Goal: Information Seeking & Learning: Learn about a topic

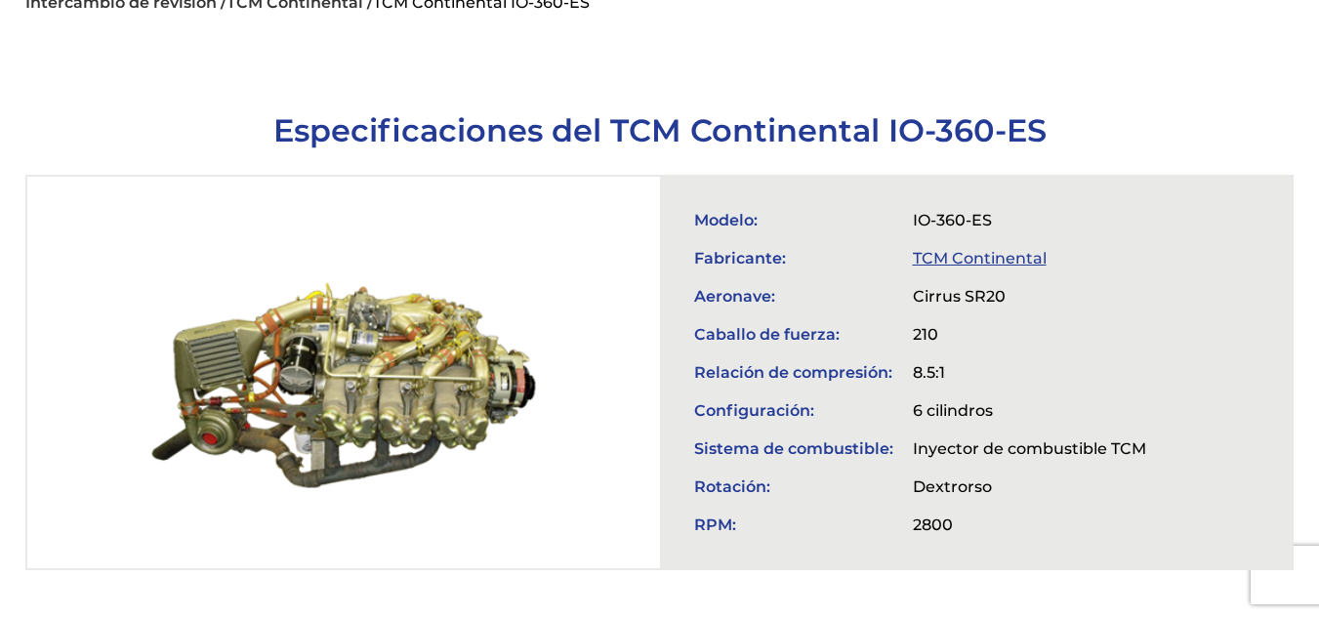
scroll to position [660, 0]
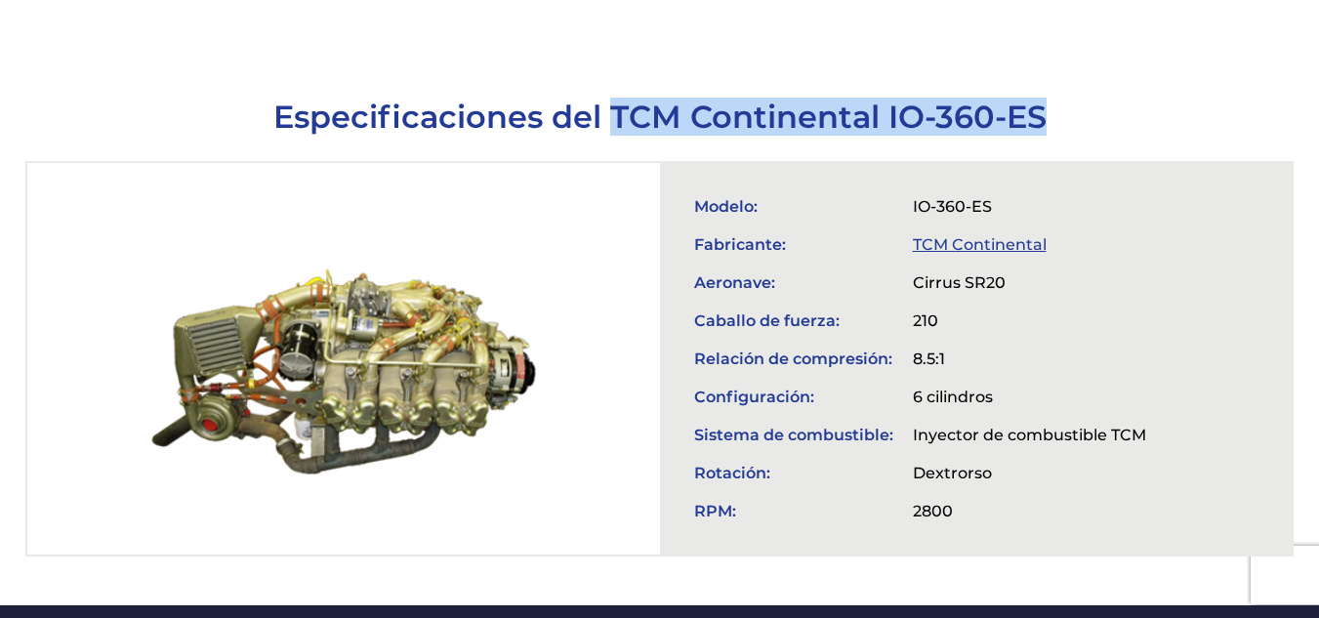
drag, startPoint x: 608, startPoint y: 83, endPoint x: 1046, endPoint y: 83, distance: 438.3
click at [1046, 98] on h1 "Especificaciones del TCM Continental IO-360-ES" at bounding box center [659, 117] width 1269 height 38
copy font "TCM Continental IO-360-ES"
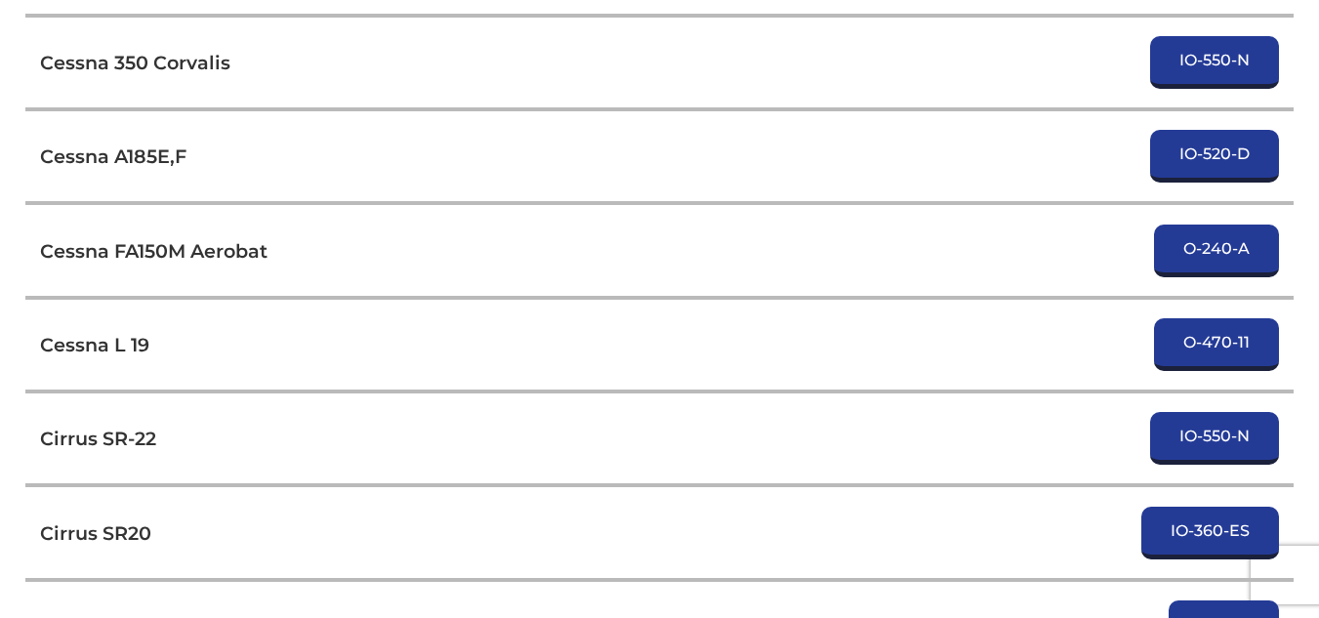
scroll to position [6146, 0]
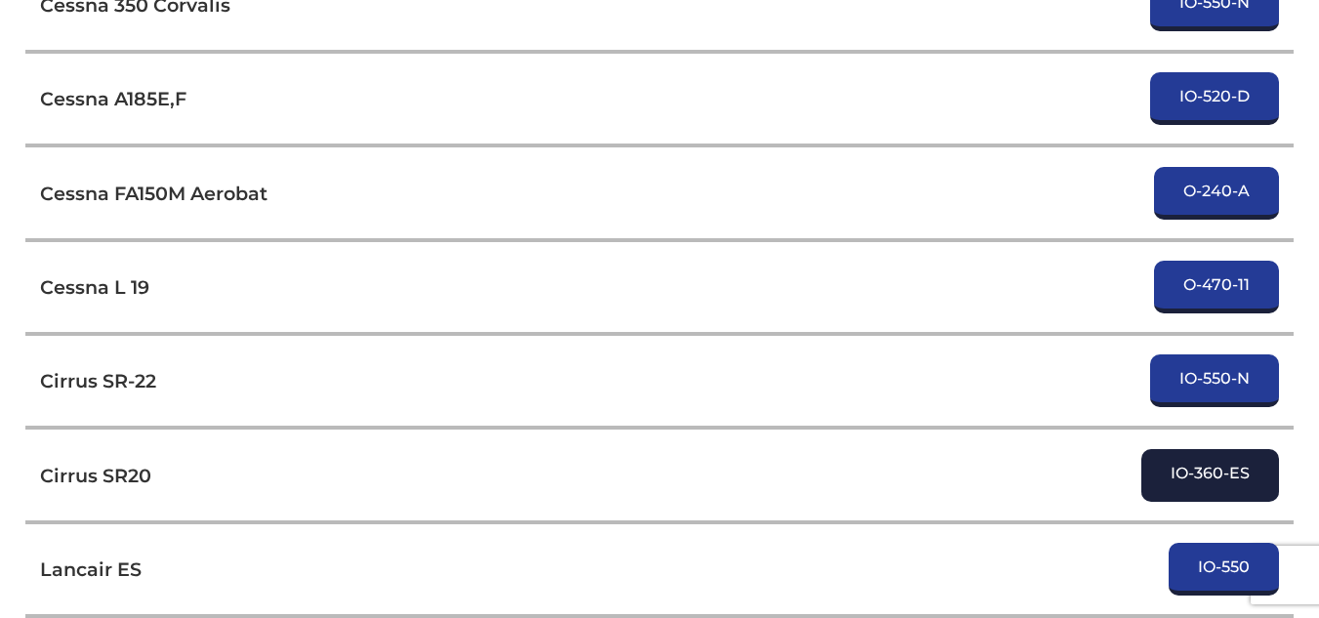
click at [1238, 464] on font "IO-360-ES" at bounding box center [1209, 473] width 79 height 19
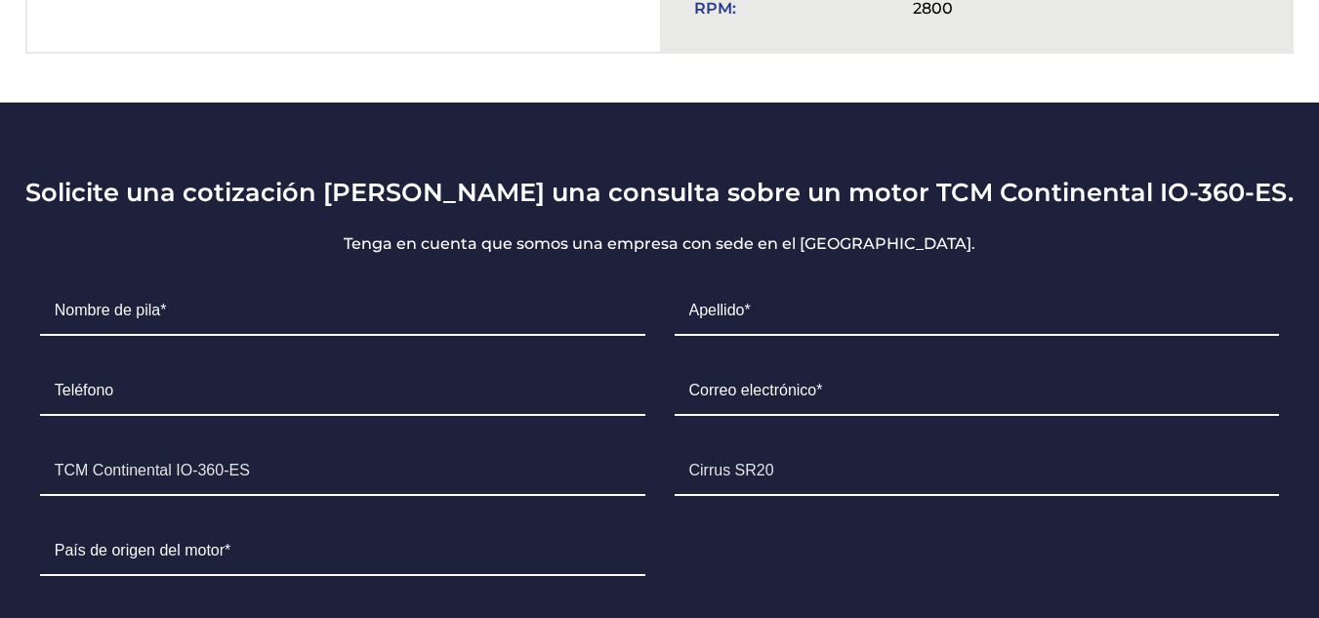
scroll to position [1191, 0]
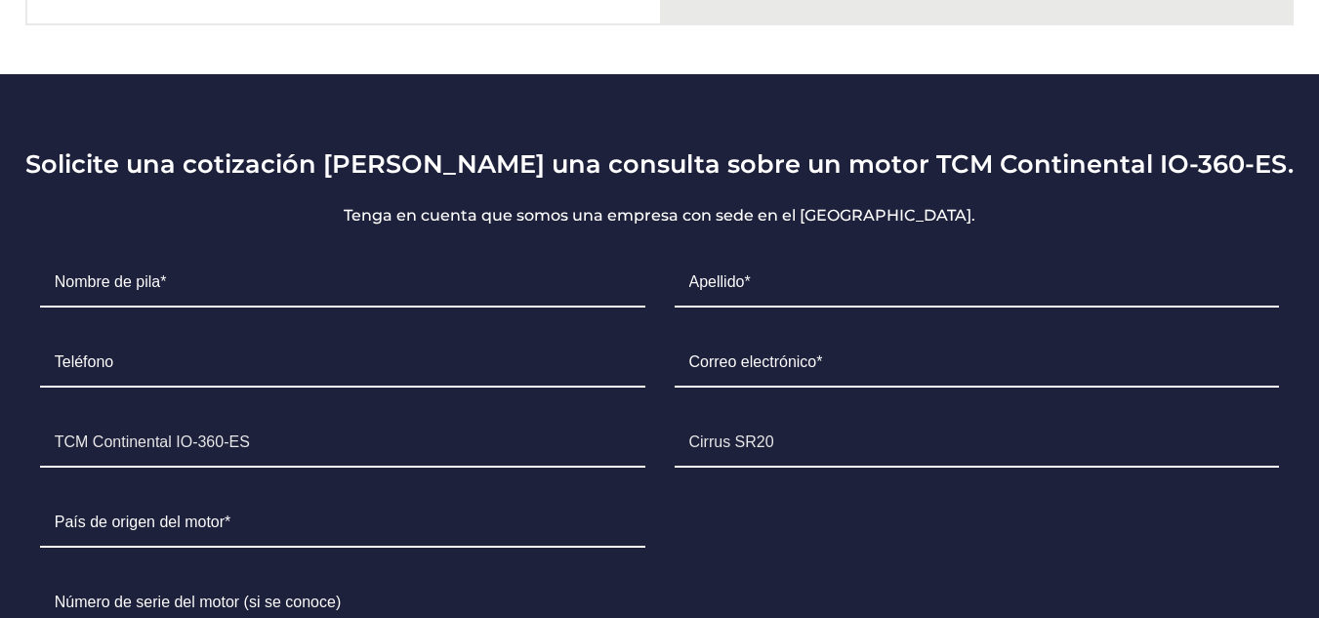
drag, startPoint x: 1316, startPoint y: 242, endPoint x: 1318, endPoint y: 366, distance: 124.0
click at [1318, 366] on section "Solicite una cotización o haga una consulta sobre un motor TCM Continental IO-3…" at bounding box center [659, 571] width 1319 height 994
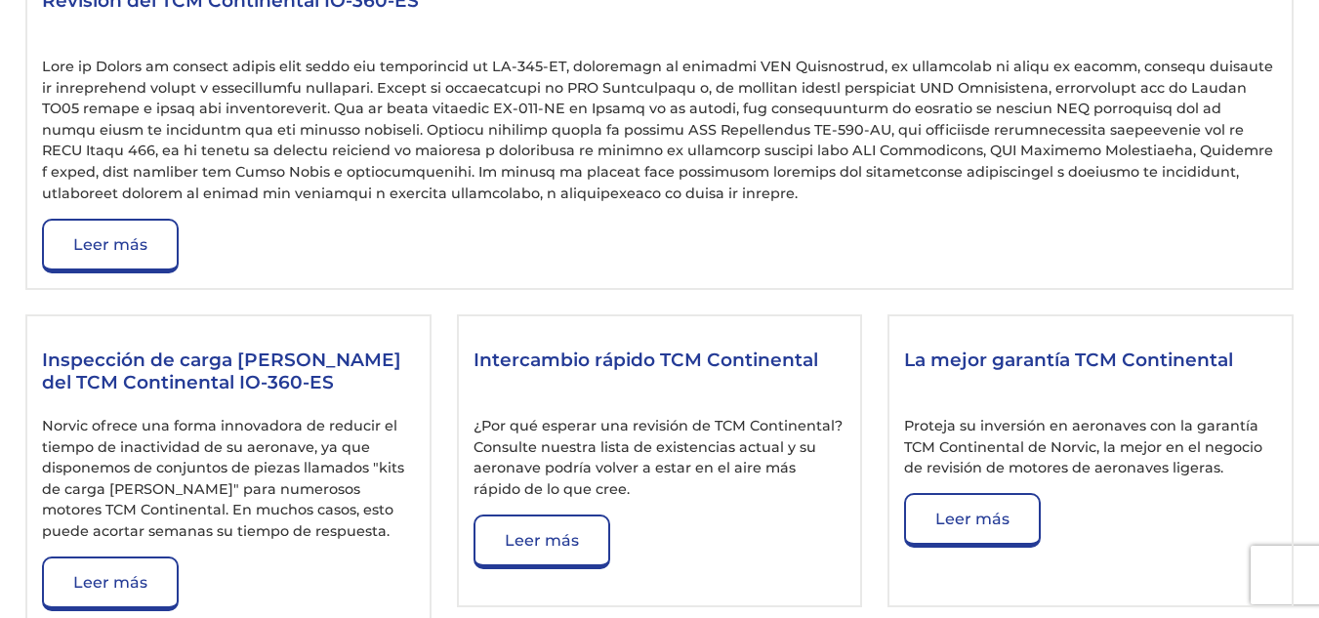
scroll to position [2360, 0]
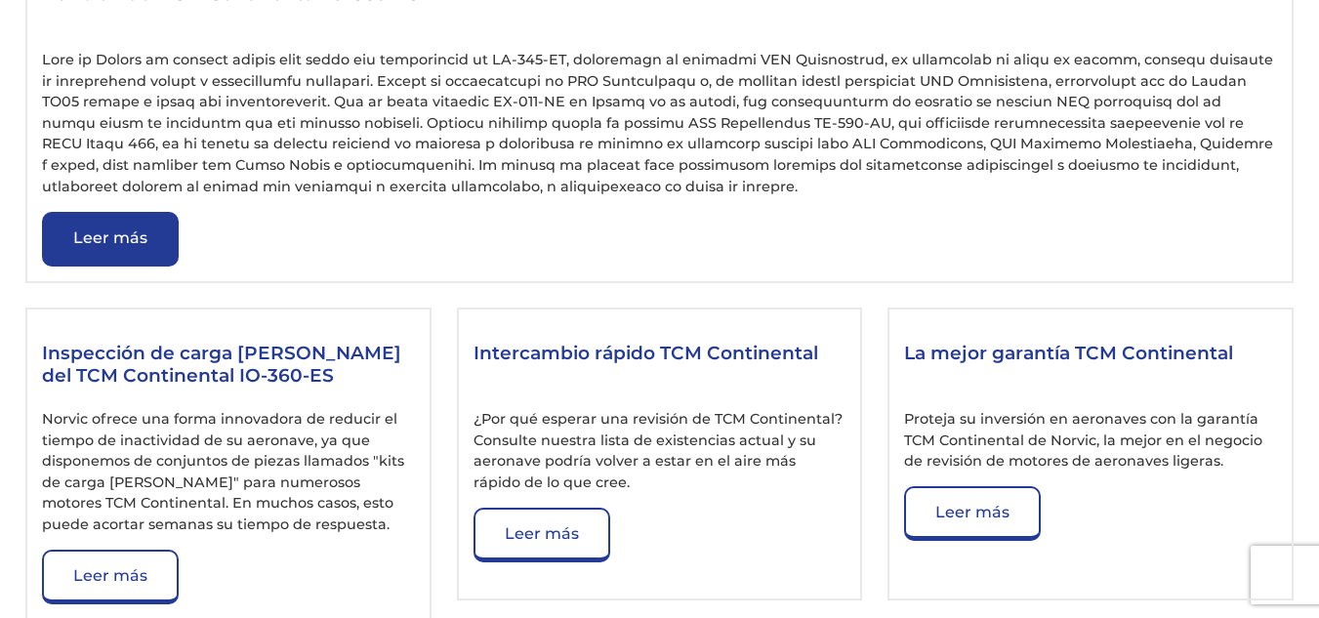
click at [143, 212] on link "Leer más" at bounding box center [110, 239] width 137 height 55
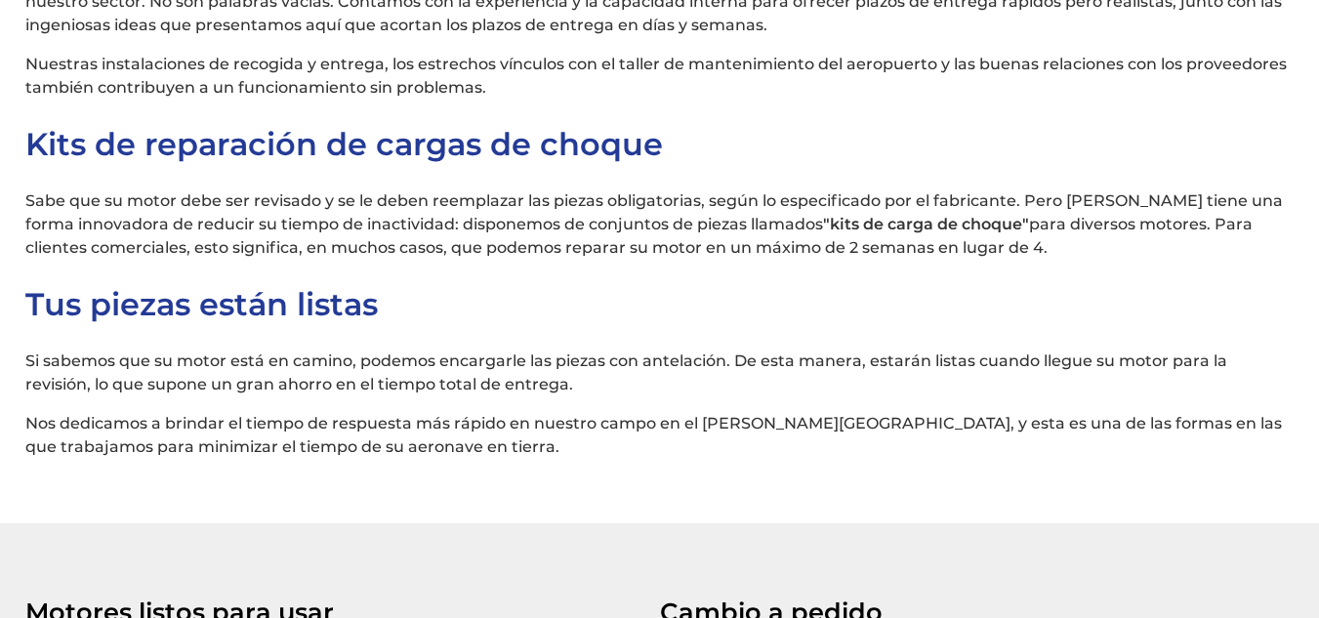
scroll to position [2895, 0]
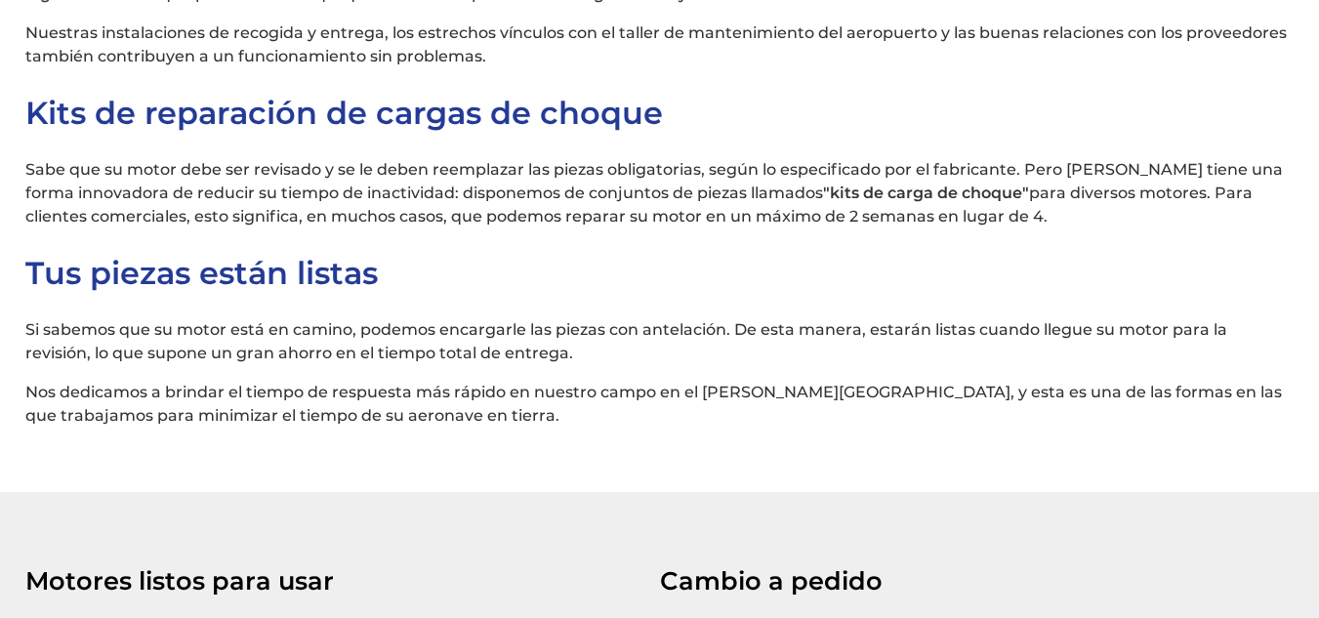
drag, startPoint x: 1332, startPoint y: 60, endPoint x: 1332, endPoint y: 332, distance: 272.3
click at [1318, 332] on html "Hogar Revisión/cambio Motores listos para usar Huelga de utilería Componentes S…" at bounding box center [659, 244] width 1319 height 6279
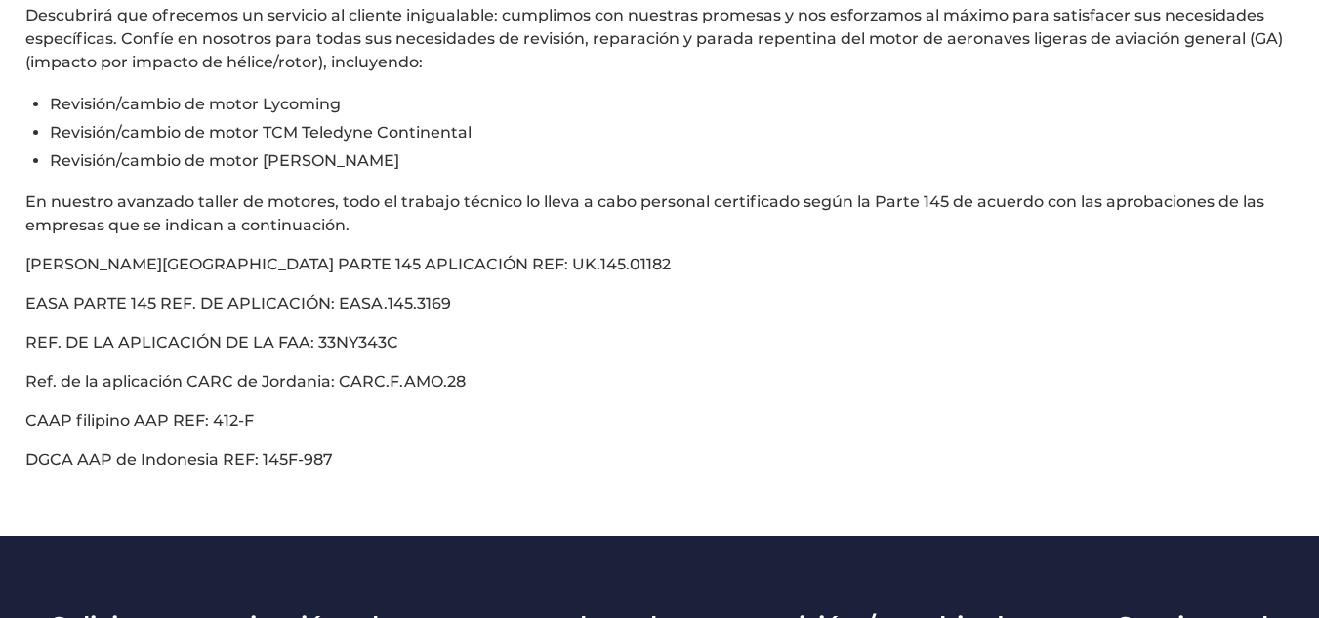
scroll to position [0, 0]
